Goal: Find specific page/section: Find specific page/section

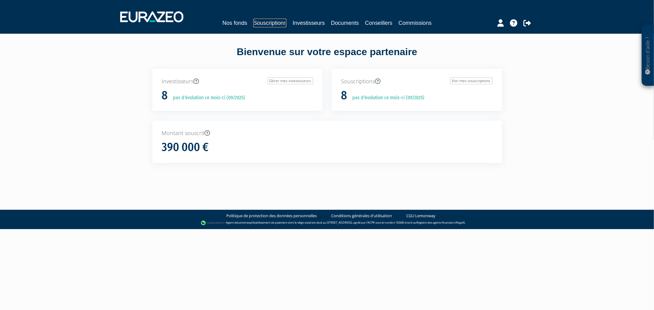
click at [265, 22] on link "Souscriptions" at bounding box center [269, 23] width 33 height 9
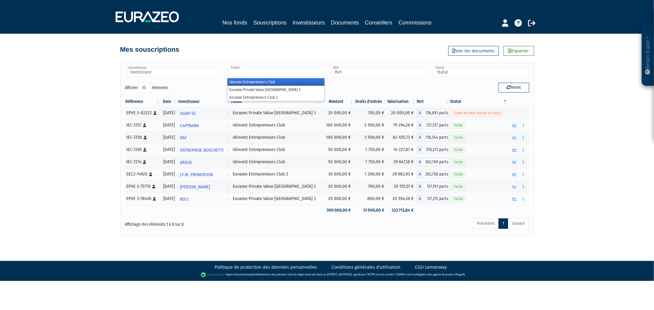
click at [260, 72] on input "text" at bounding box center [276, 72] width 95 height 9
click at [261, 87] on li "Eurazeo Private Value [GEOGRAPHIC_DATA] 3" at bounding box center [276, 90] width 97 height 8
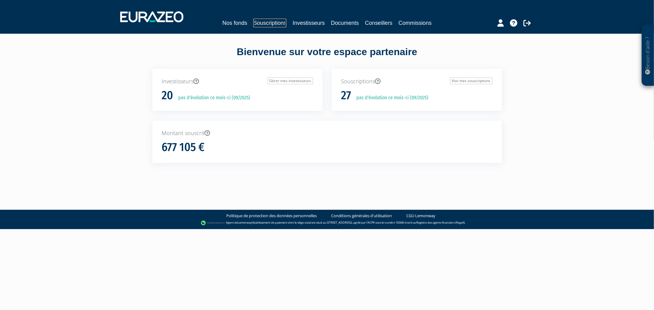
click at [278, 21] on link "Souscriptions" at bounding box center [269, 23] width 33 height 9
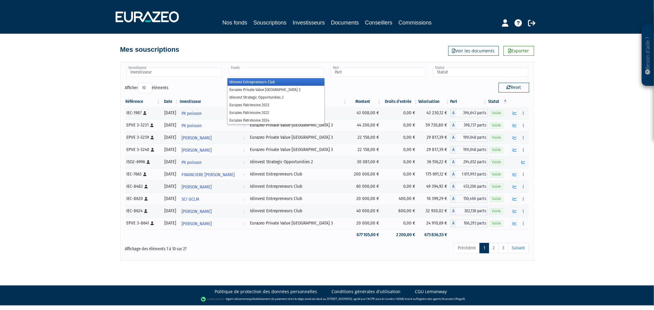
click at [244, 71] on input "text" at bounding box center [276, 72] width 95 height 9
click at [261, 91] on li "Eurazeo Private Value [GEOGRAPHIC_DATA] 3" at bounding box center [276, 90] width 97 height 8
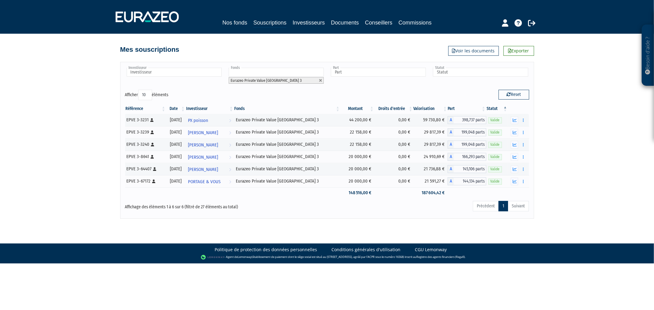
click at [510, 28] on nav "Nos fonds Souscriptions Investisseurs Documents Conseillers Commissions" at bounding box center [327, 17] width 654 height 34
click at [505, 22] on icon at bounding box center [505, 22] width 6 height 7
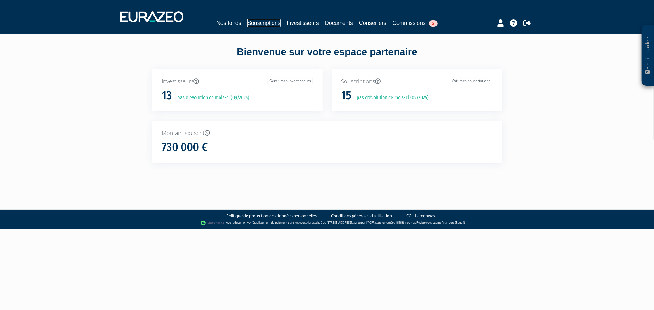
click at [263, 21] on link "Souscriptions" at bounding box center [263, 23] width 33 height 9
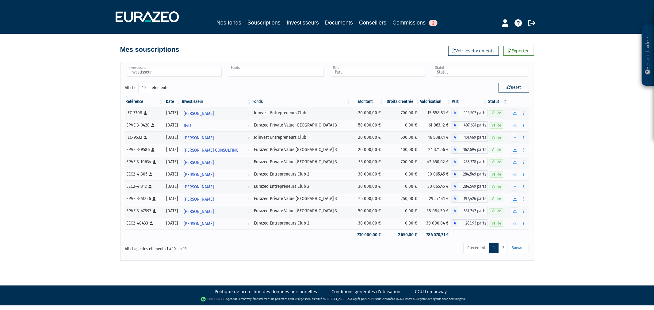
click at [243, 72] on input "text" at bounding box center [276, 72] width 95 height 9
click at [247, 92] on li "Eurazeo Private Value [GEOGRAPHIC_DATA] 3" at bounding box center [276, 90] width 97 height 8
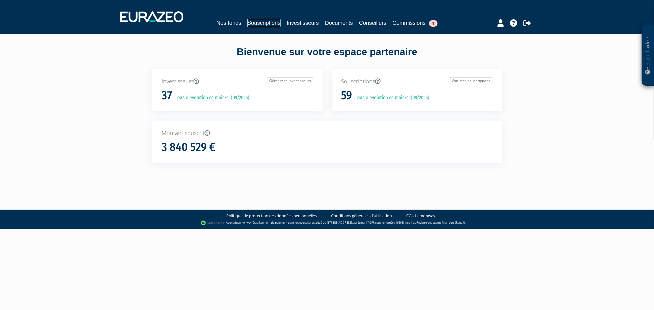
click at [247, 27] on link "Souscriptions" at bounding box center [263, 23] width 33 height 9
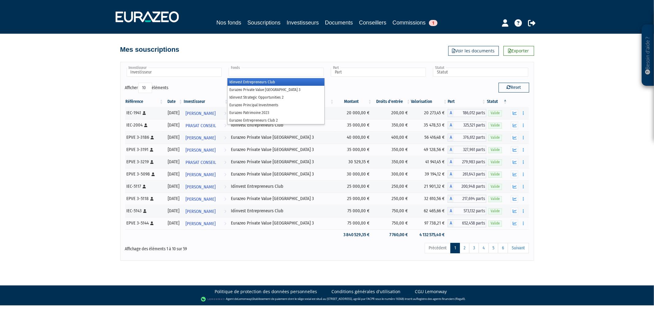
click at [262, 72] on input "text" at bounding box center [276, 72] width 95 height 9
click at [266, 86] on li "Eurazeo Private Value Europe 3" at bounding box center [276, 90] width 97 height 8
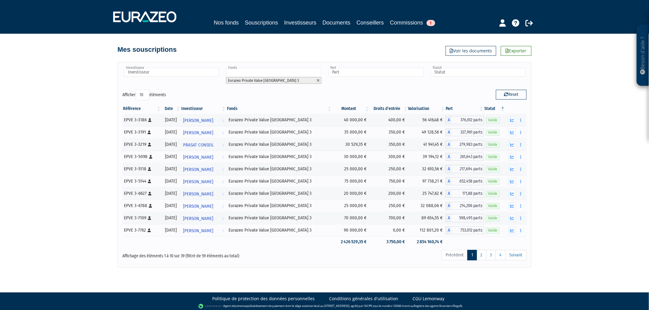
click at [148, 93] on select "10 25 50 100" at bounding box center [143, 95] width 14 height 10
select select "100"
click at [137, 90] on select "10 25 50 100" at bounding box center [143, 95] width 14 height 10
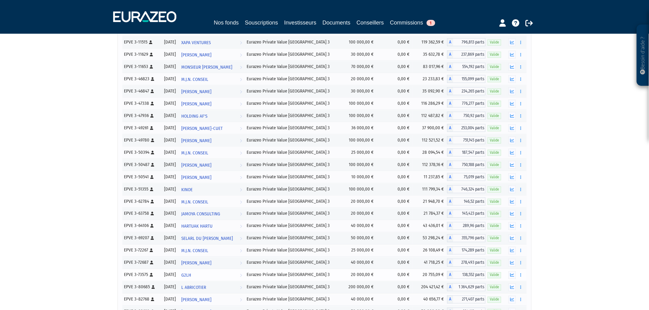
scroll to position [307, 0]
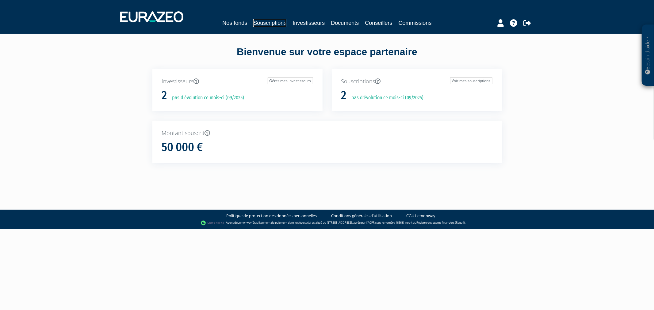
click at [264, 23] on link "Souscriptions" at bounding box center [269, 23] width 33 height 9
click at [253, 25] on link "Souscriptions" at bounding box center [269, 23] width 33 height 9
click at [261, 23] on link "Souscriptions" at bounding box center [263, 23] width 33 height 9
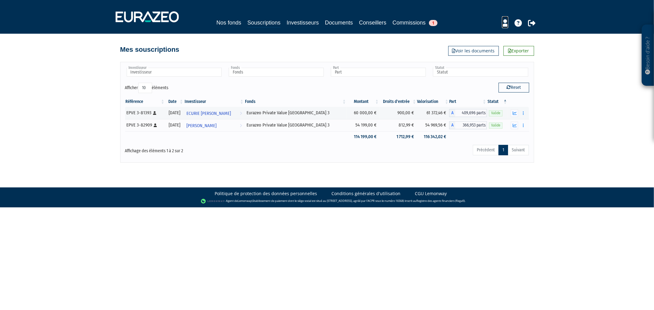
click at [504, 25] on icon at bounding box center [505, 22] width 6 height 7
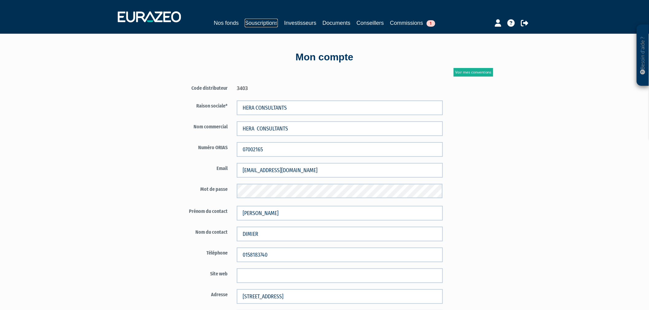
click at [261, 20] on link "Souscriptions" at bounding box center [261, 23] width 33 height 9
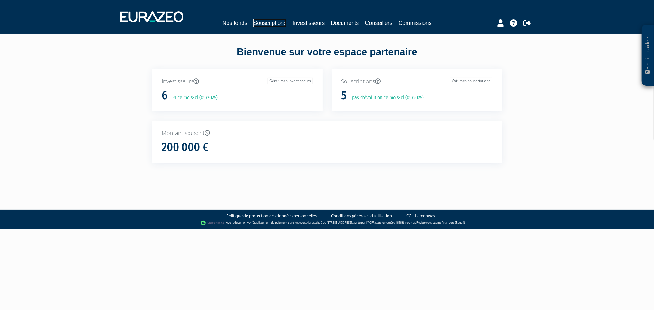
click at [266, 26] on link "Souscriptions" at bounding box center [269, 23] width 33 height 9
click at [265, 22] on link "Souscriptions" at bounding box center [263, 23] width 33 height 9
click at [275, 24] on link "Souscriptions" at bounding box center [269, 23] width 33 height 9
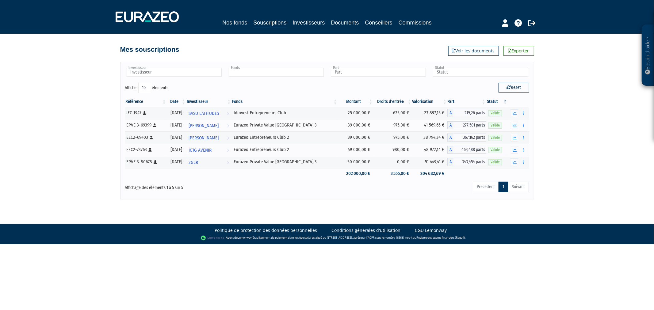
click at [290, 70] on input "text" at bounding box center [276, 72] width 95 height 9
click at [289, 87] on li "Eurazeo Private Value [GEOGRAPHIC_DATA] 3" at bounding box center [276, 90] width 97 height 8
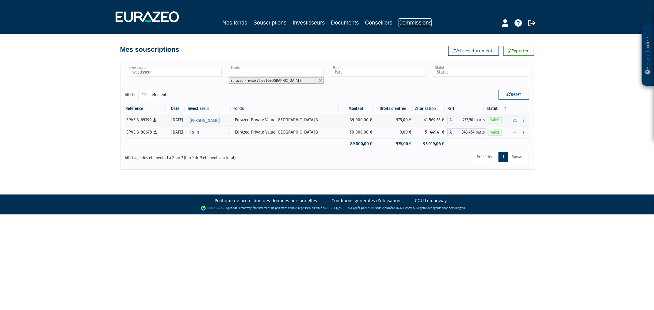
click at [423, 25] on link "Commissions" at bounding box center [415, 22] width 33 height 9
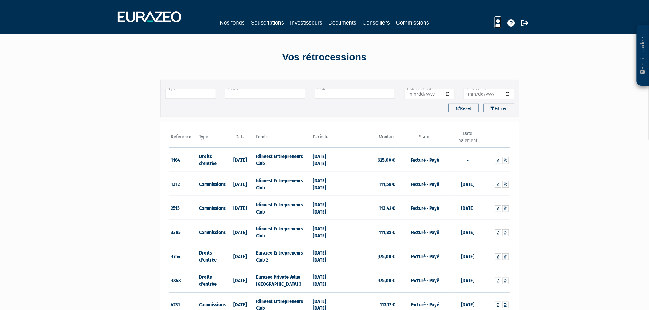
click at [497, 24] on icon at bounding box center [498, 22] width 6 height 7
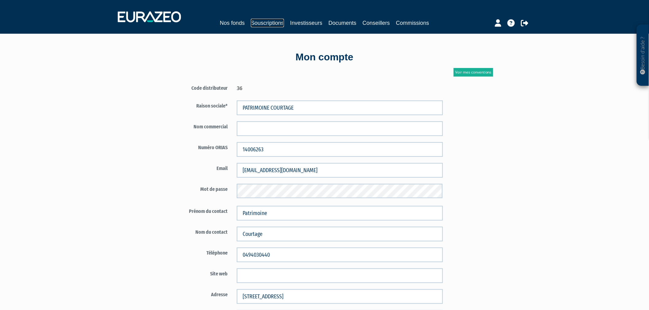
click at [251, 23] on link "Souscriptions" at bounding box center [267, 23] width 33 height 9
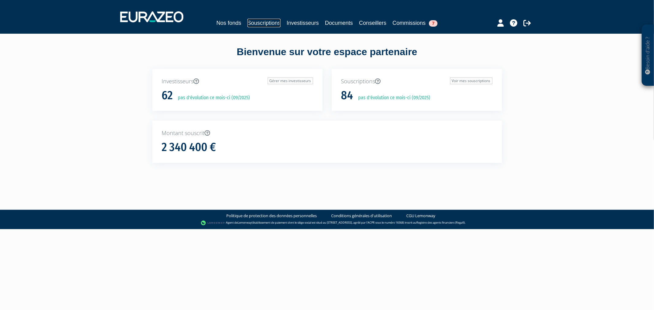
click at [260, 23] on link "Souscriptions" at bounding box center [263, 23] width 33 height 9
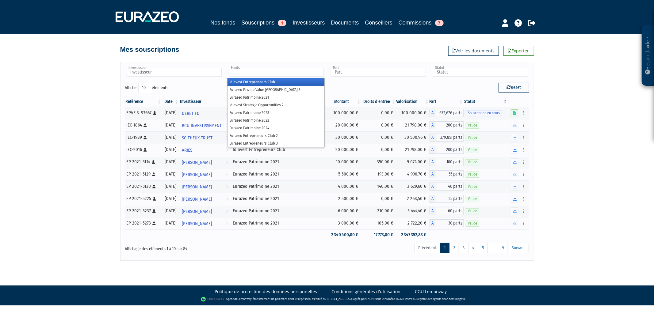
click at [238, 74] on input "text" at bounding box center [276, 72] width 95 height 9
click at [251, 87] on li "Eurazeo Private Value [GEOGRAPHIC_DATA] 3" at bounding box center [276, 90] width 97 height 8
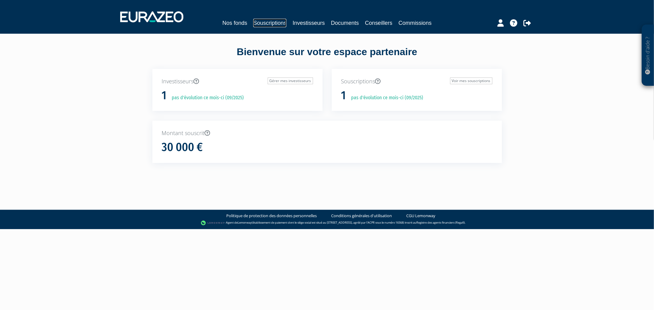
click at [274, 19] on link "Souscriptions" at bounding box center [269, 23] width 33 height 9
click at [262, 21] on link "Souscriptions" at bounding box center [263, 23] width 33 height 9
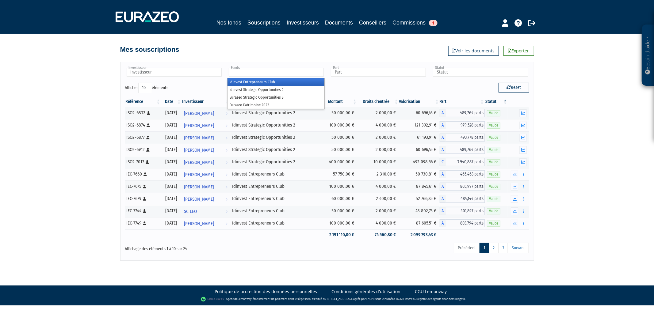
click at [254, 74] on input "text" at bounding box center [276, 72] width 95 height 9
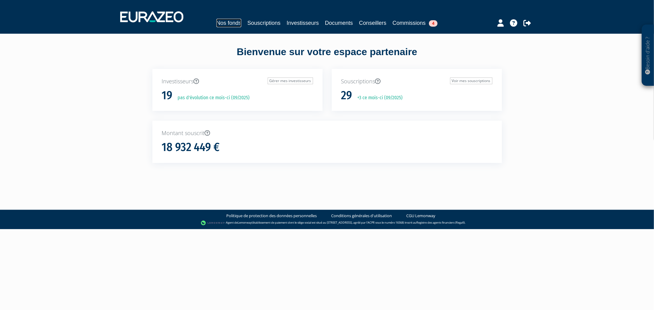
click at [228, 25] on link "Nos fonds" at bounding box center [228, 23] width 25 height 9
